Goal: Information Seeking & Learning: Learn about a topic

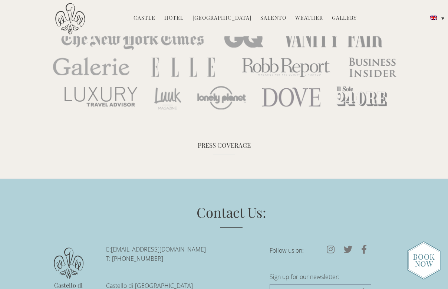
scroll to position [2020, 0]
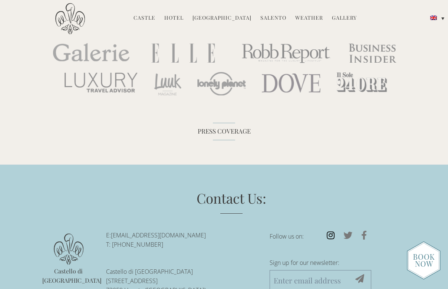
click at [327, 231] on icon at bounding box center [330, 235] width 17 height 9
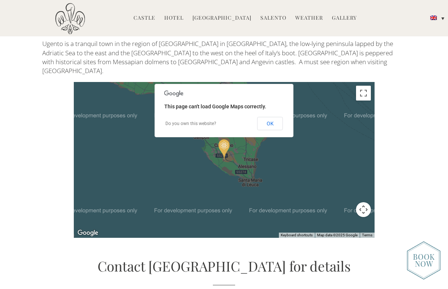
scroll to position [1461, 0]
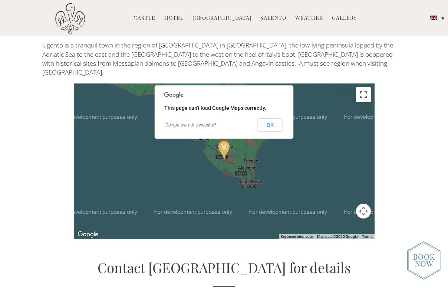
click at [241, 18] on link "[GEOGRAPHIC_DATA]" at bounding box center [221, 18] width 59 height 9
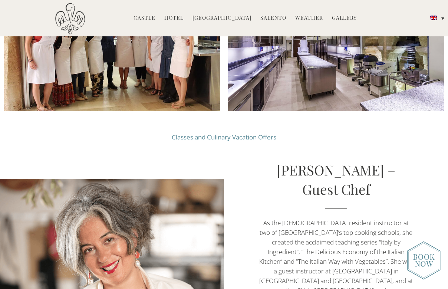
scroll to position [813, 0]
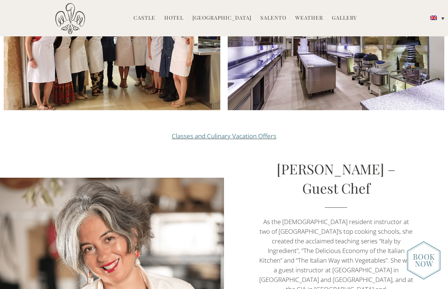
click at [255, 132] on link "Classes and Culinary Vacation Offers" at bounding box center [224, 136] width 105 height 9
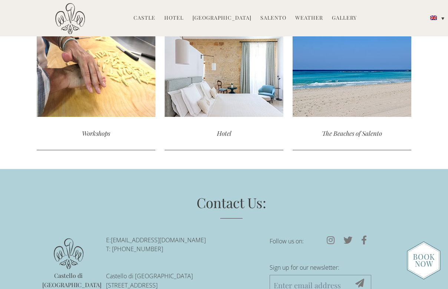
scroll to position [1386, 0]
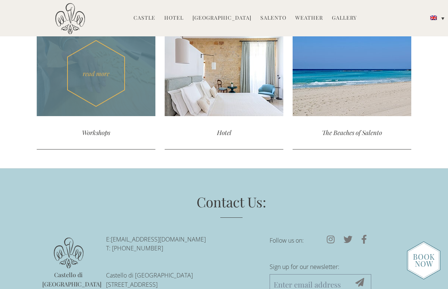
click at [101, 133] on div "Workshops" at bounding box center [96, 132] width 119 height 33
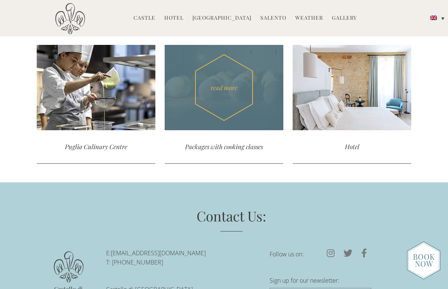
scroll to position [1533, 0]
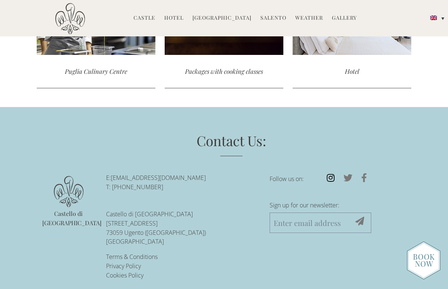
click at [334, 173] on icon at bounding box center [330, 177] width 17 height 9
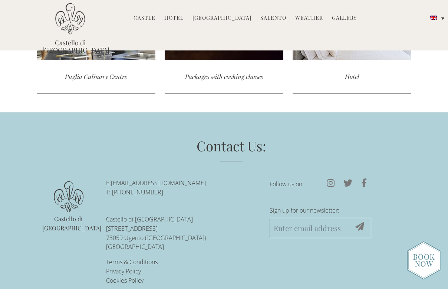
click at [77, 23] on img at bounding box center [70, 19] width 30 height 32
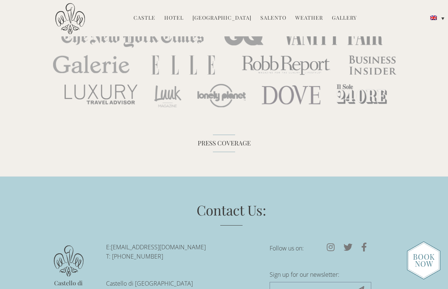
scroll to position [2065, 0]
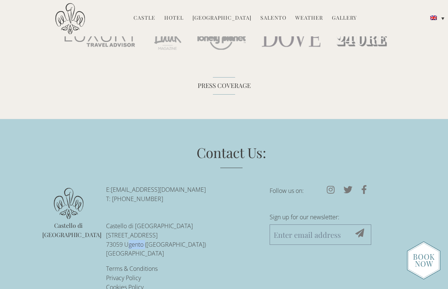
drag, startPoint x: 126, startPoint y: 221, endPoint x: 144, endPoint y: 222, distance: 17.8
click at [144, 222] on p "[GEOGRAPHIC_DATA][STREET_ADDRESS][GEOGRAPHIC_DATA][GEOGRAPHIC_DATA]" at bounding box center [182, 239] width 152 height 37
copy p "Ugento"
